Goal: Task Accomplishment & Management: Manage account settings

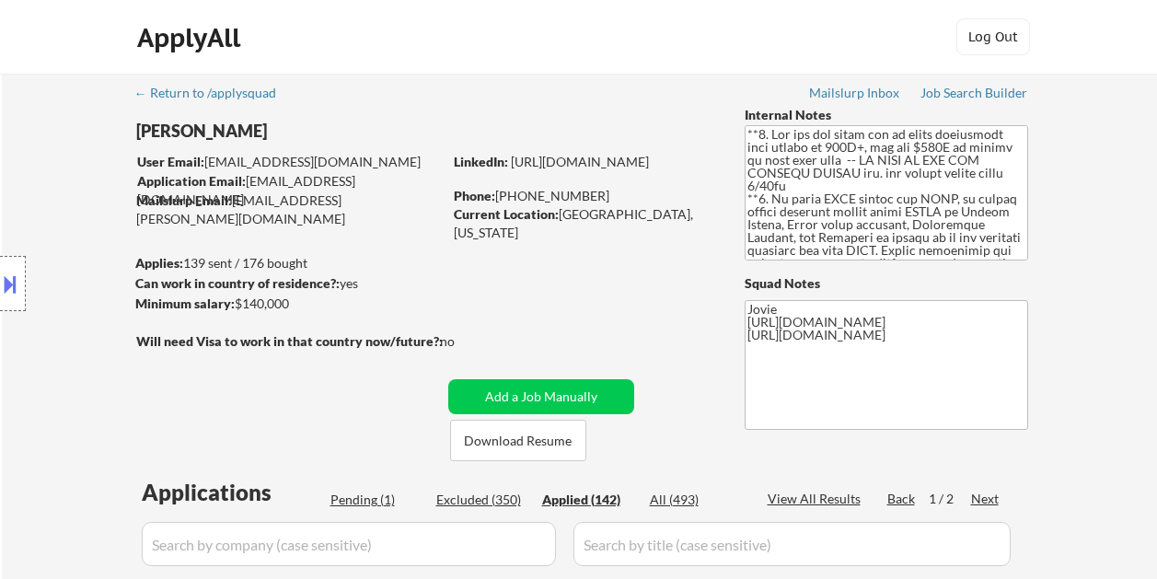
select select ""applied""
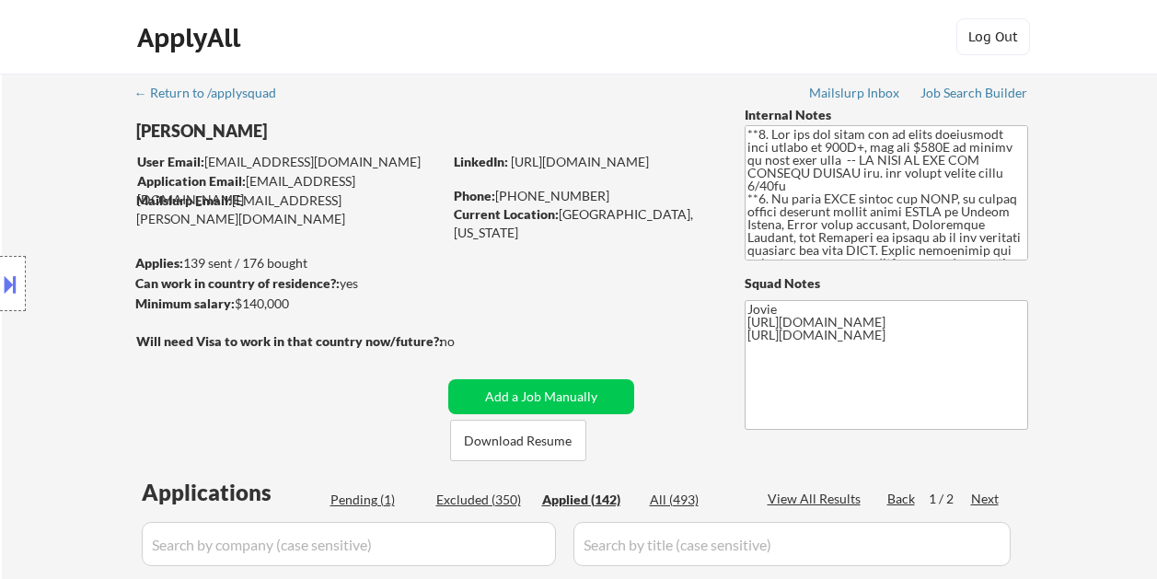
select select ""applied""
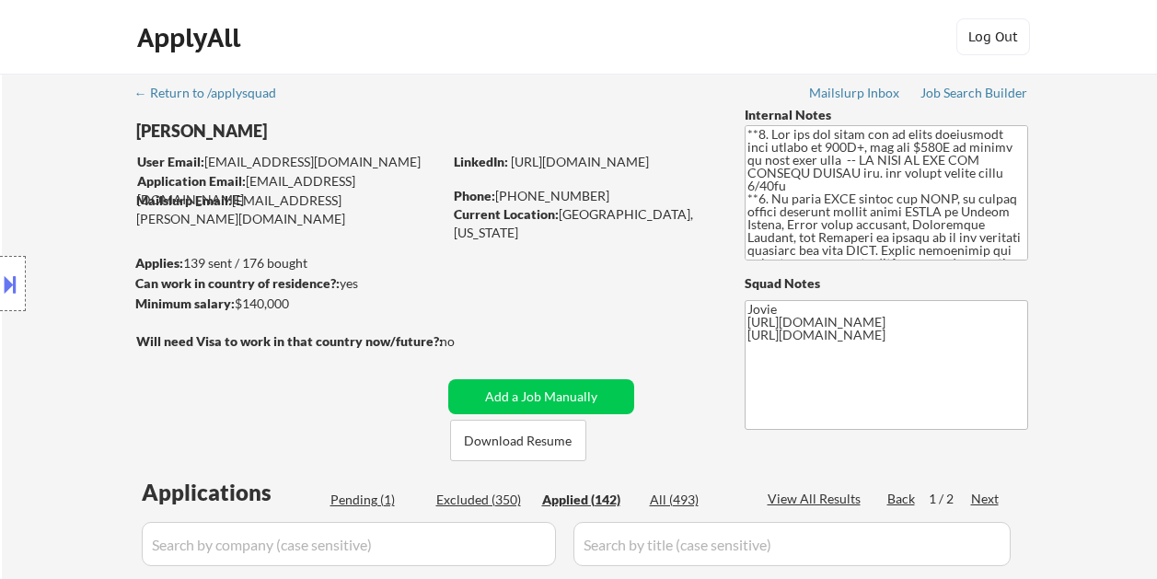
select select ""applied""
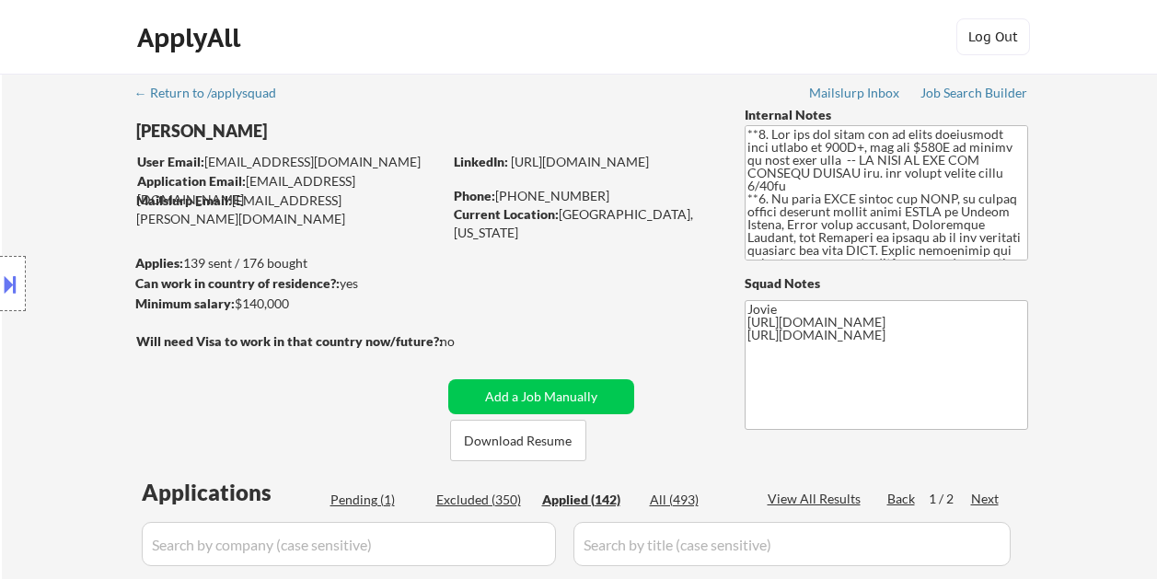
select select ""applied""
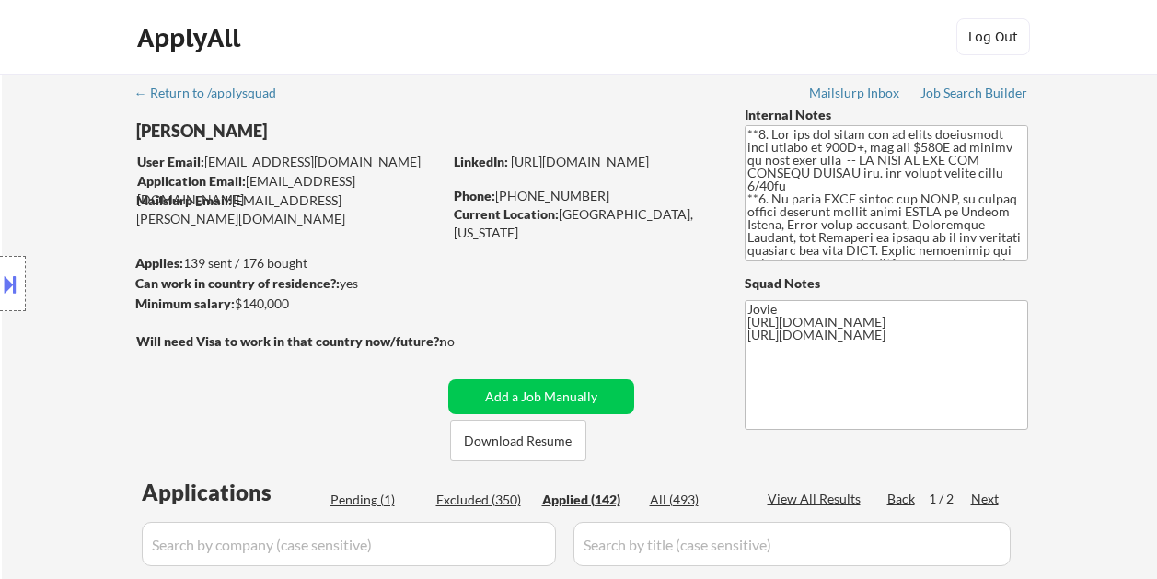
select select ""applied""
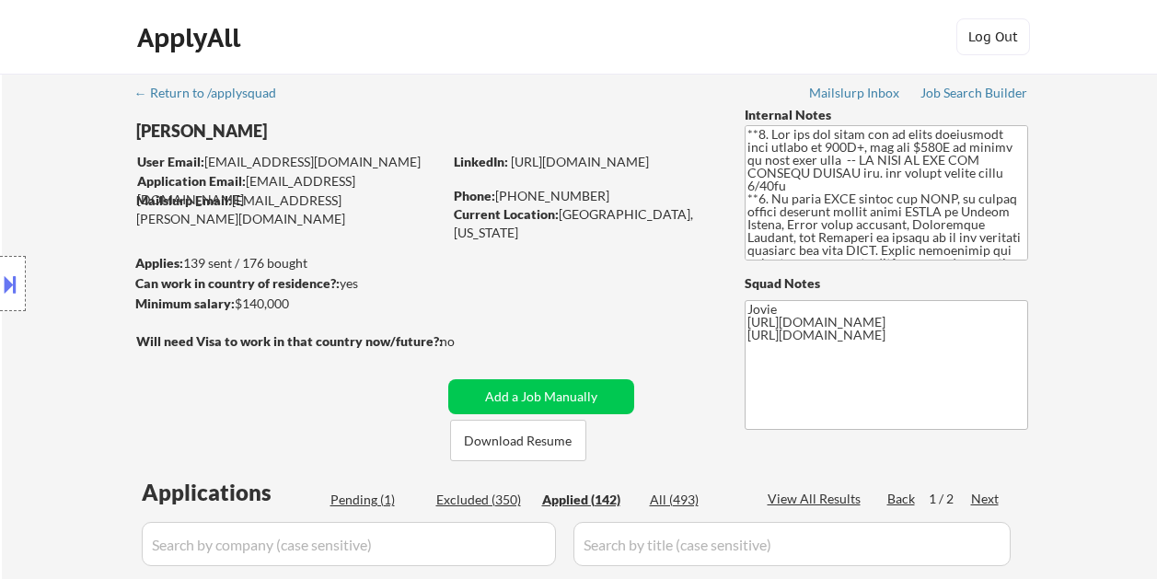
select select ""applied""
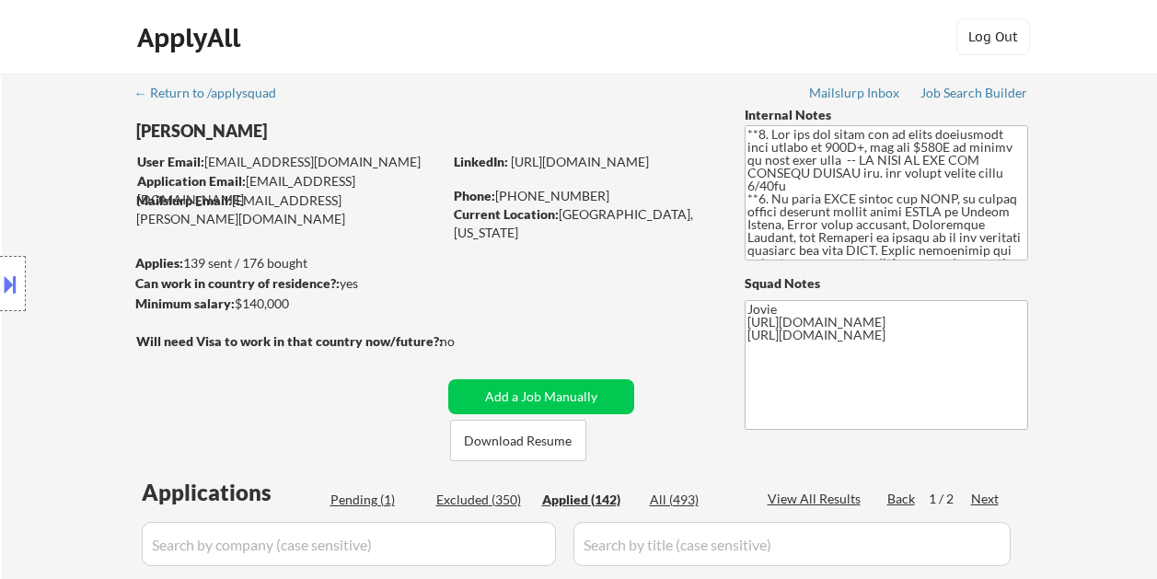
select select ""applied""
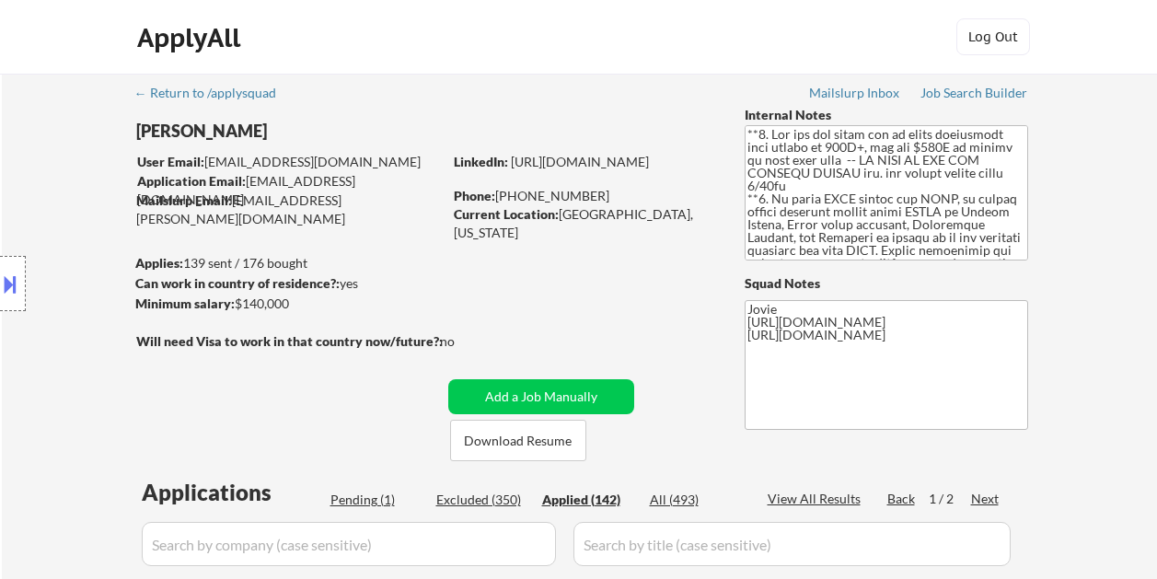
select select ""applied""
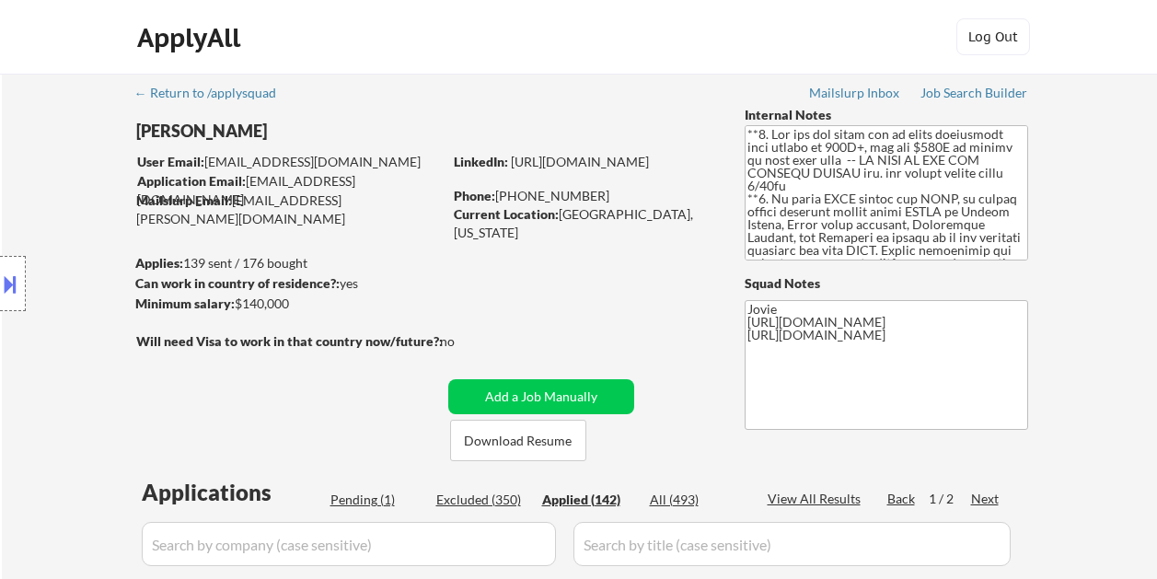
select select ""applied""
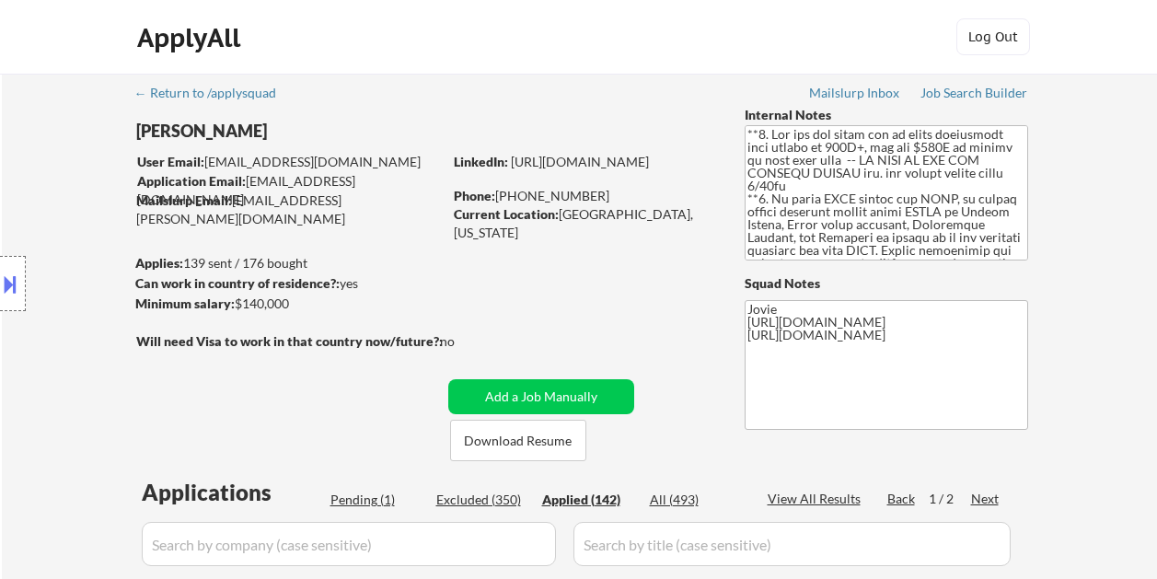
select select ""applied""
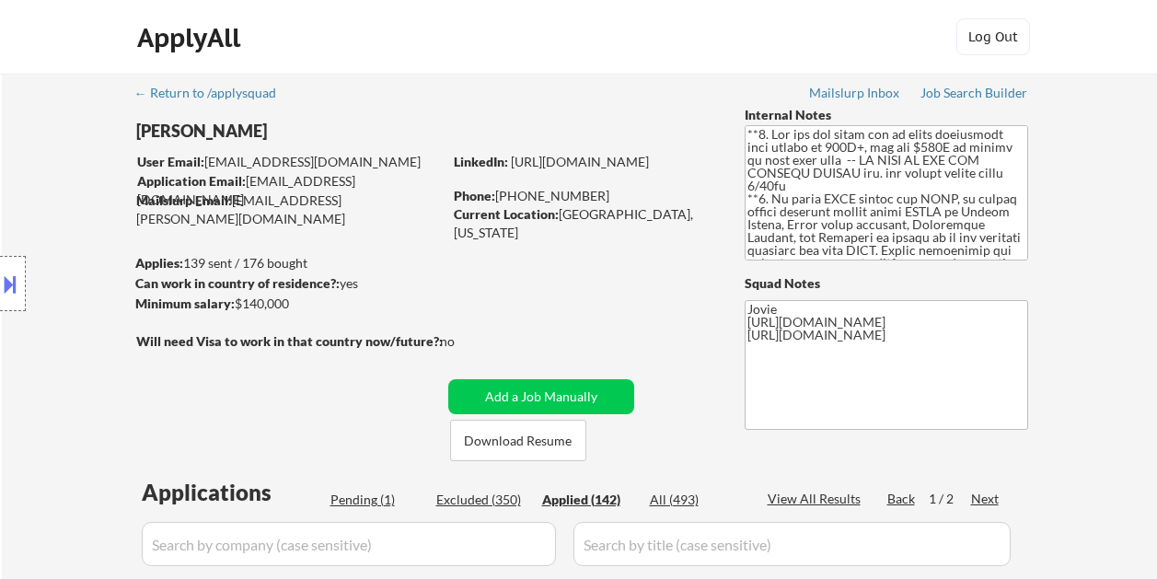
select select ""applied""
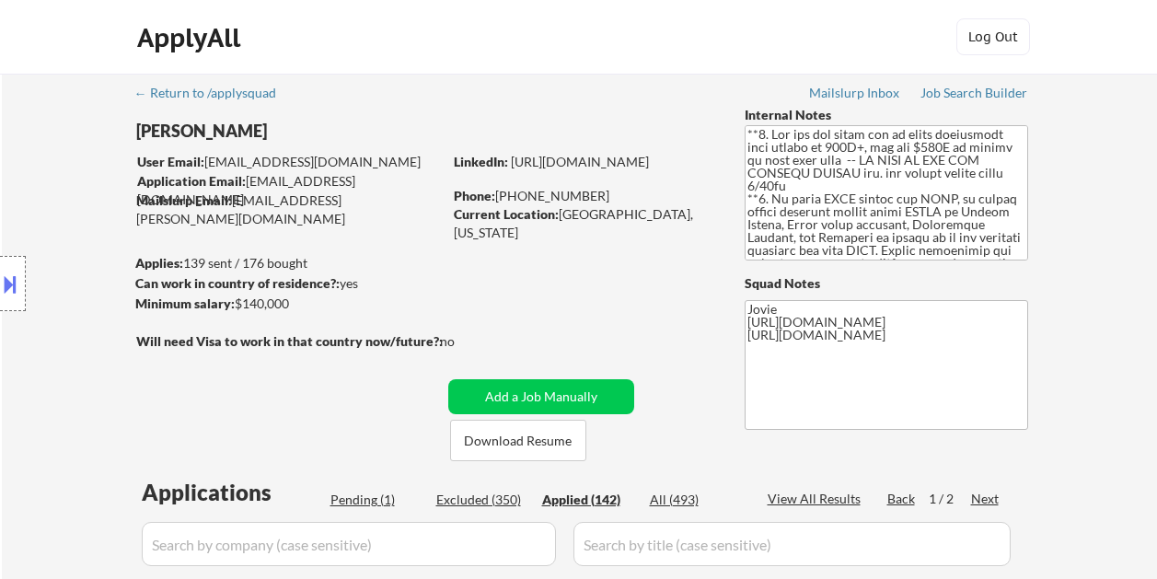
select select ""applied""
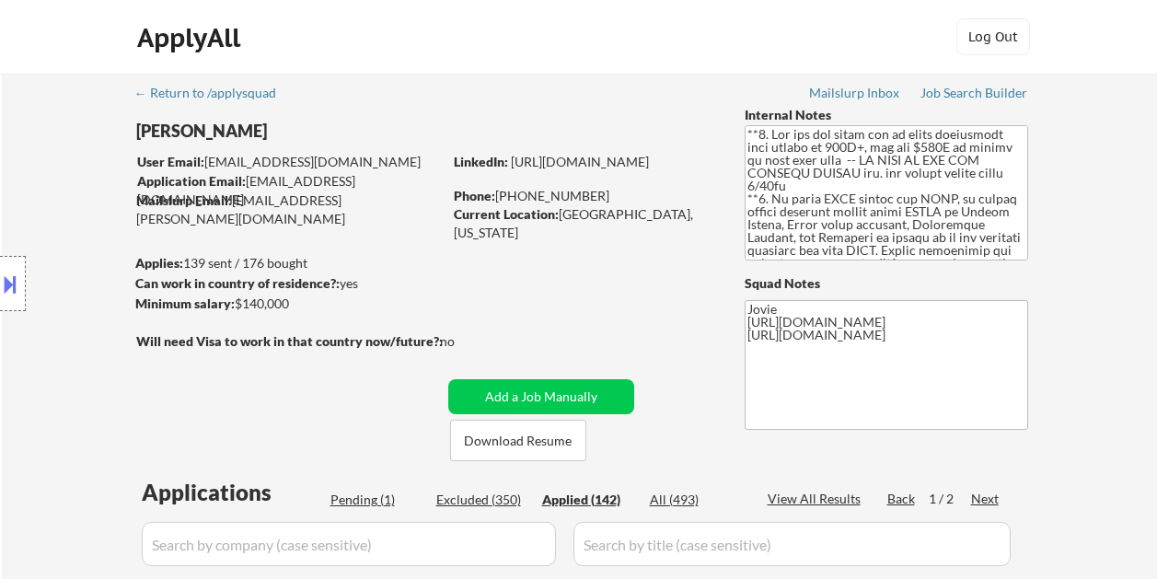
select select ""applied""
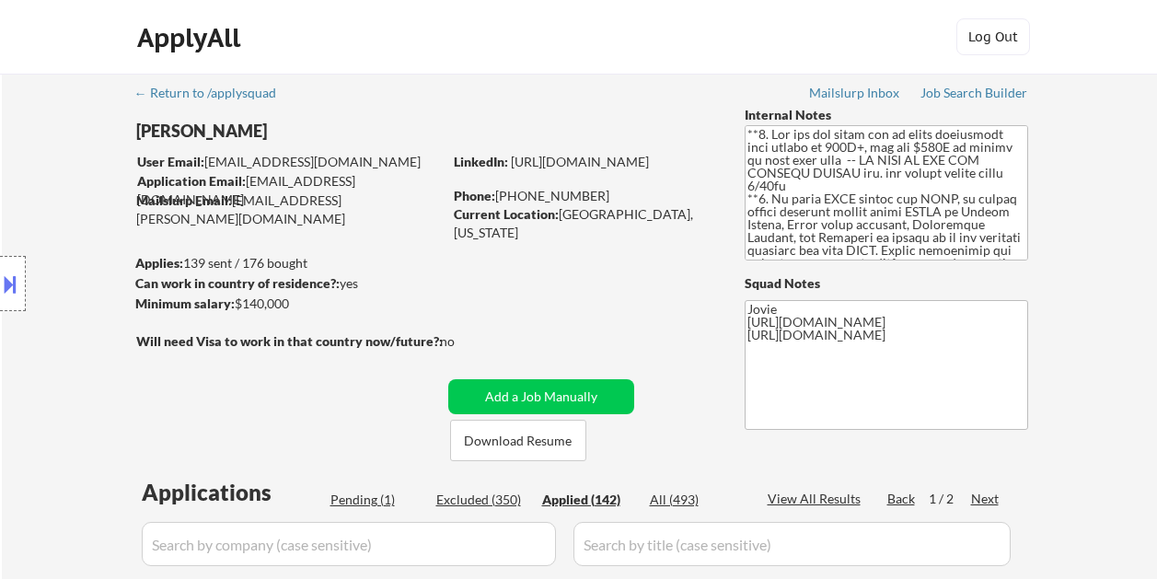
select select ""applied""
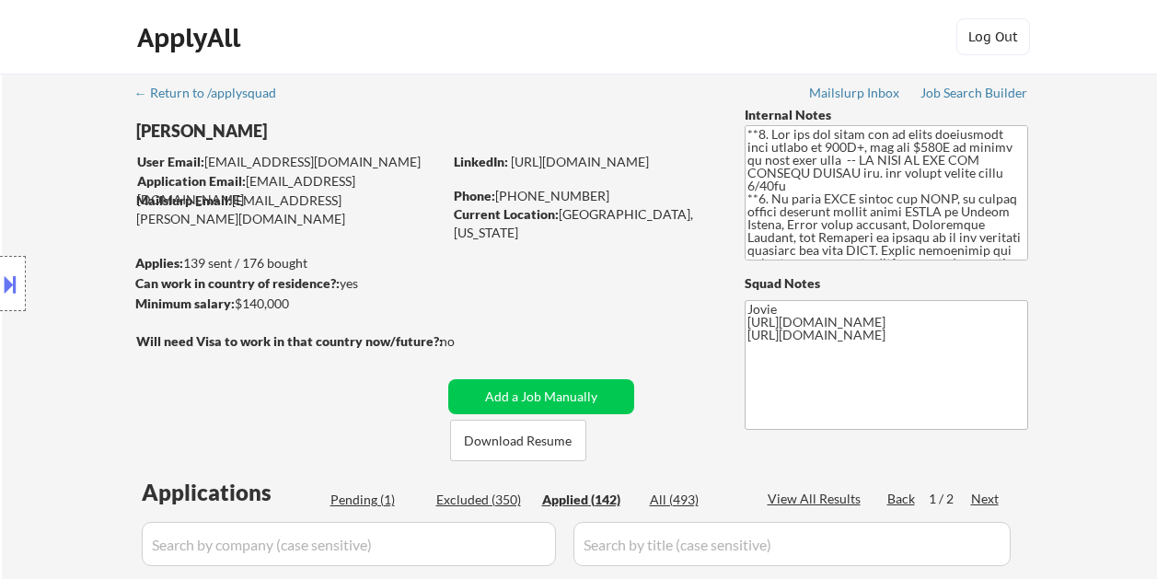
select select ""applied""
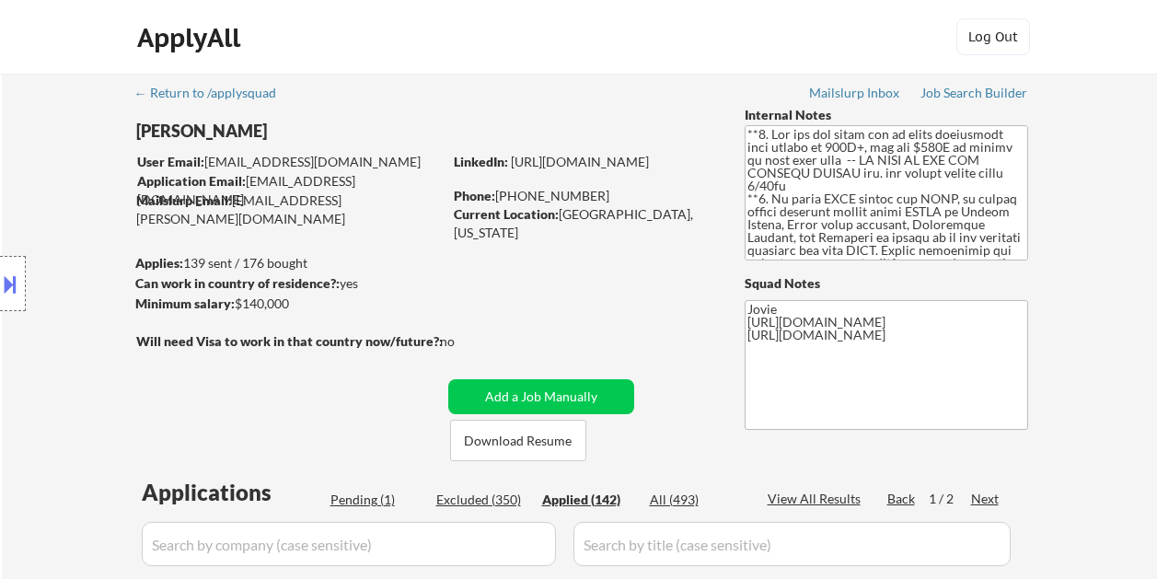
select select ""applied""
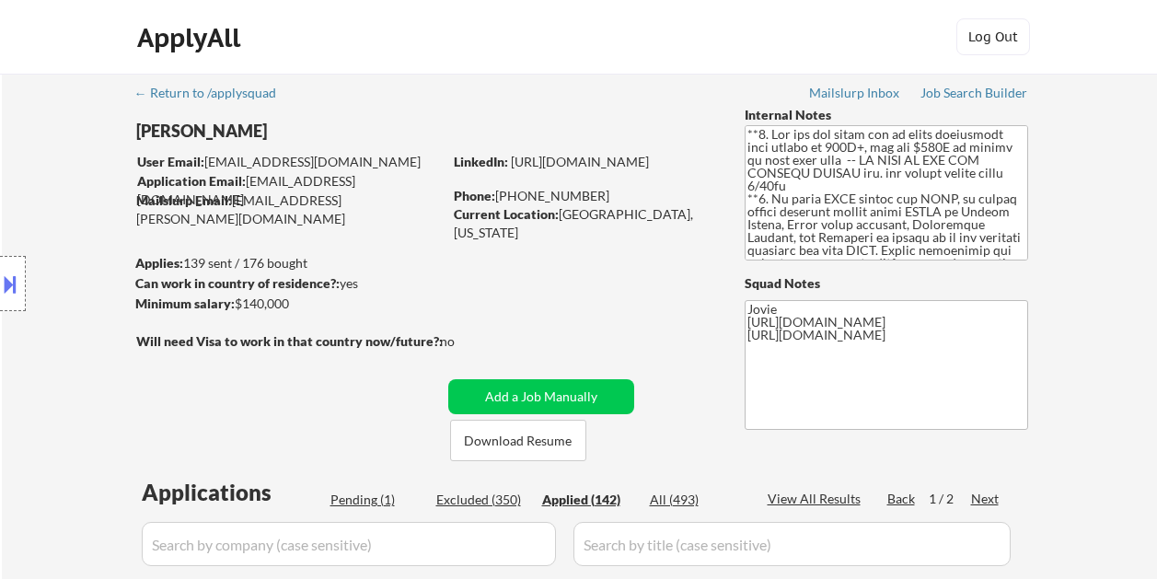
select select ""applied""
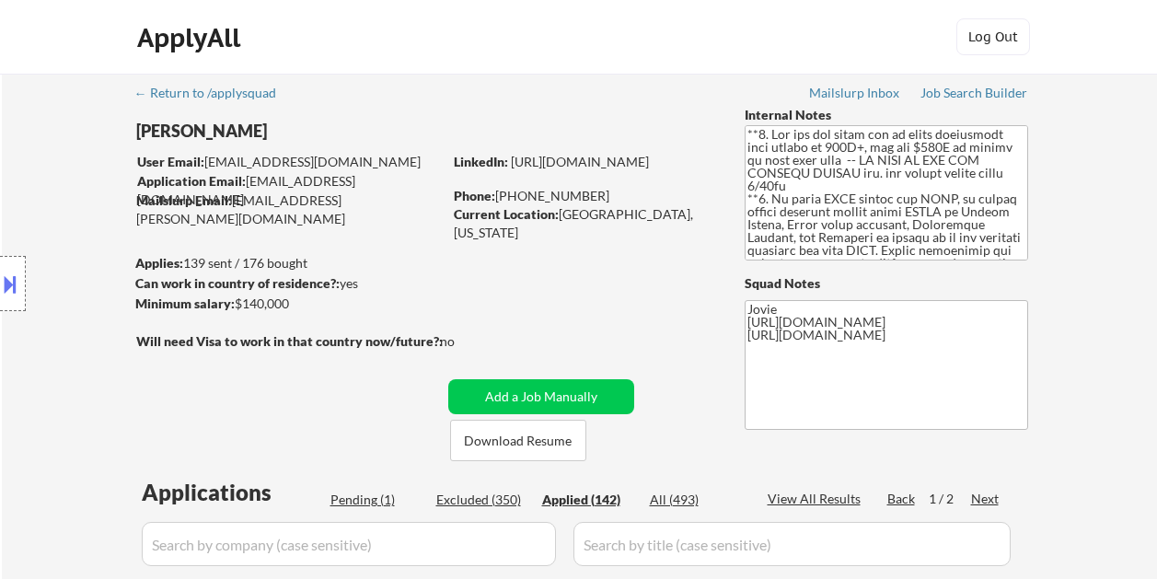
select select ""applied""
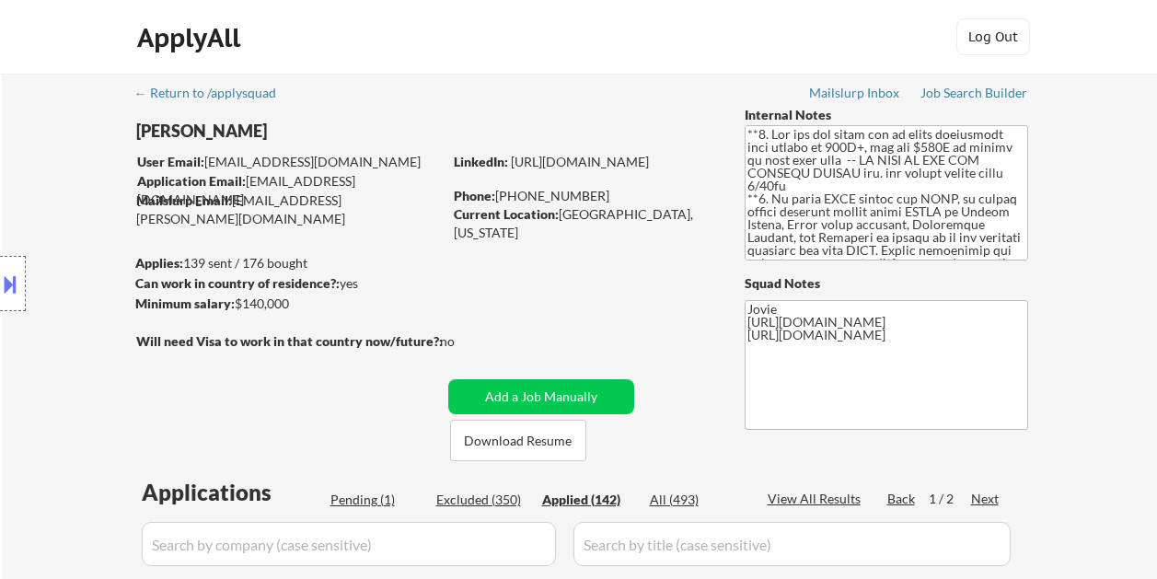
select select ""applied""
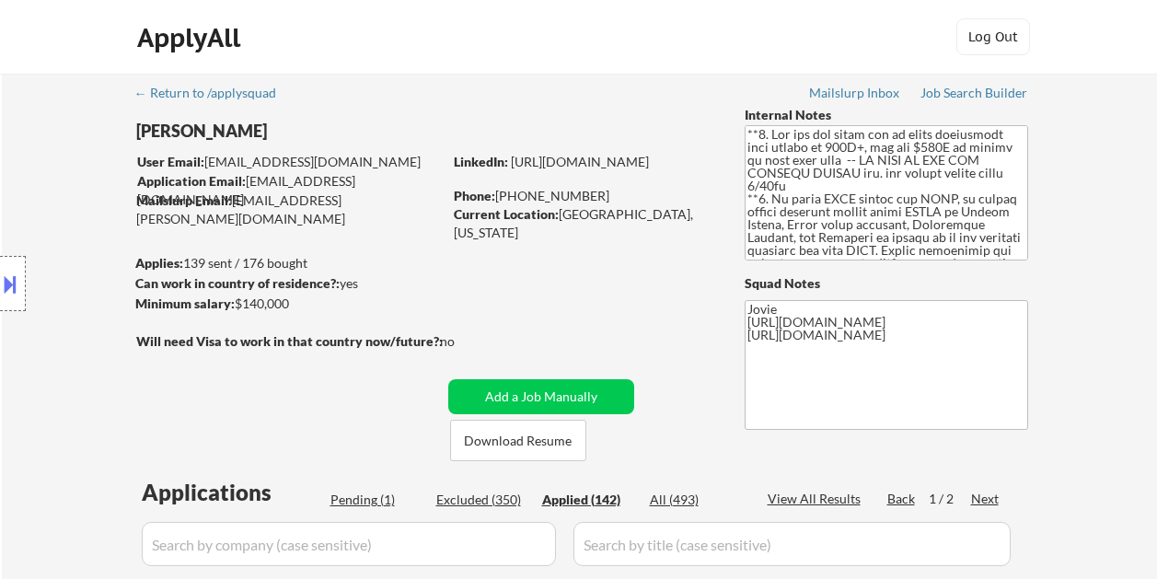
select select ""applied""
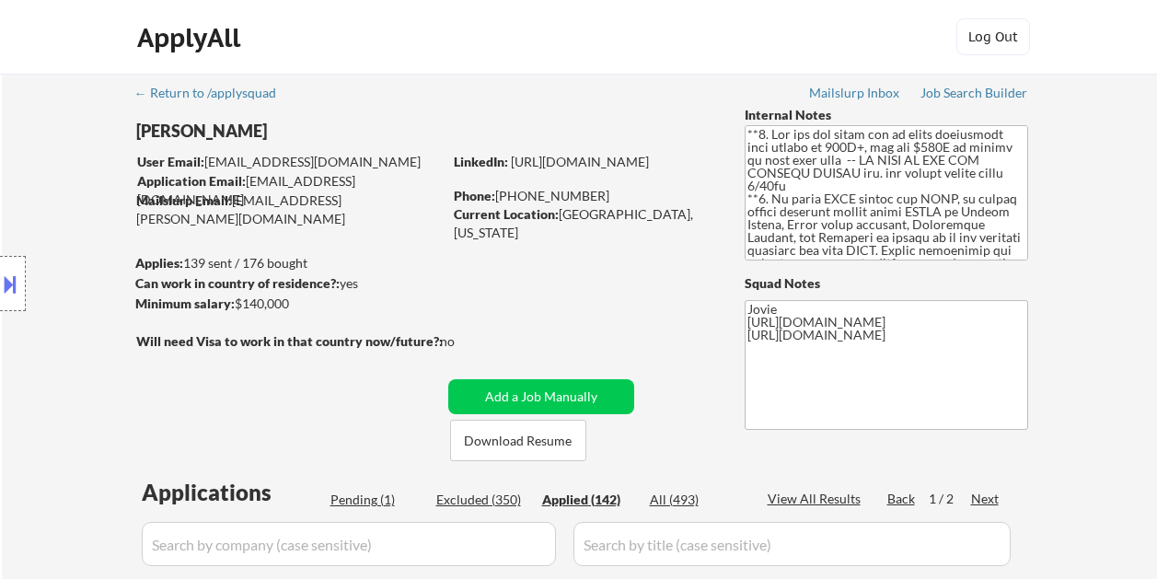
scroll to position [460, 0]
